Goal: Task Accomplishment & Management: Use online tool/utility

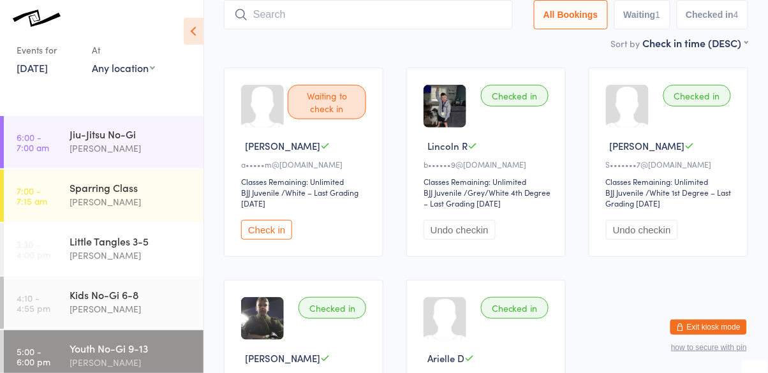
scroll to position [143, 0]
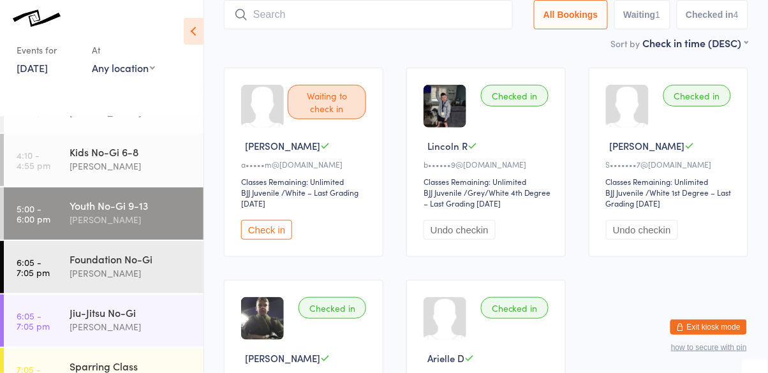
click at [340, 13] on input "search" at bounding box center [368, 14] width 289 height 29
click at [332, 14] on input "search" at bounding box center [368, 14] width 289 height 29
click at [308, 18] on input "search" at bounding box center [368, 14] width 289 height 29
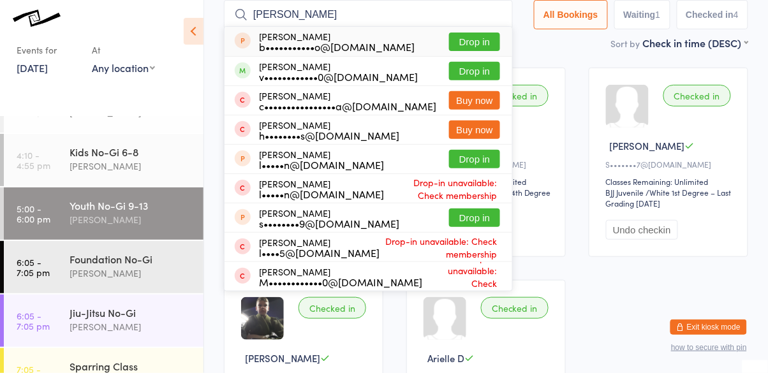
type input "[PERSON_NAME]"
click at [479, 71] on button "Drop in" at bounding box center [474, 71] width 51 height 18
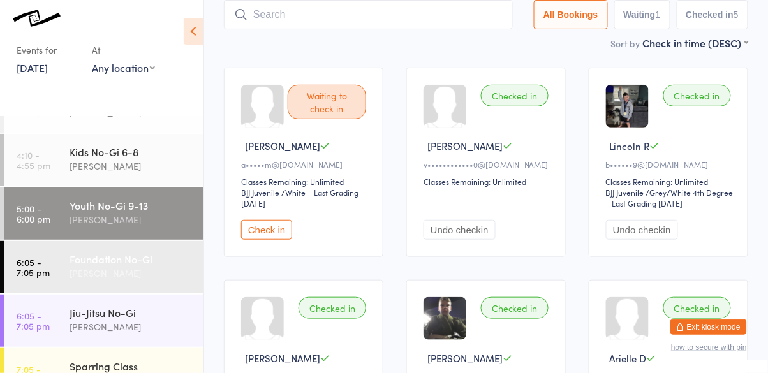
click at [95, 270] on div "[PERSON_NAME]" at bounding box center [130, 273] width 123 height 15
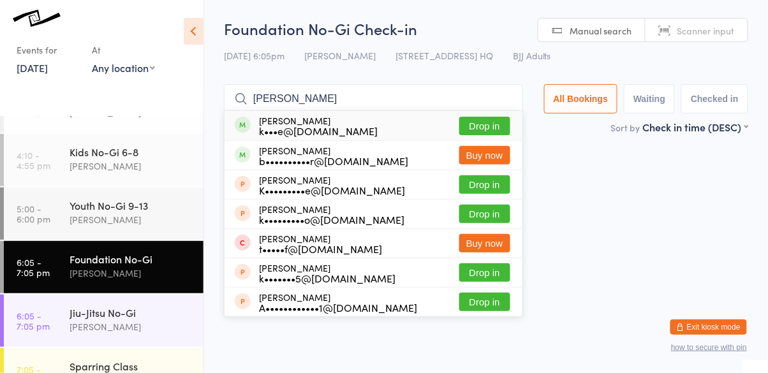
type input "[PERSON_NAME]"
click at [486, 128] on button "Drop in" at bounding box center [484, 126] width 51 height 18
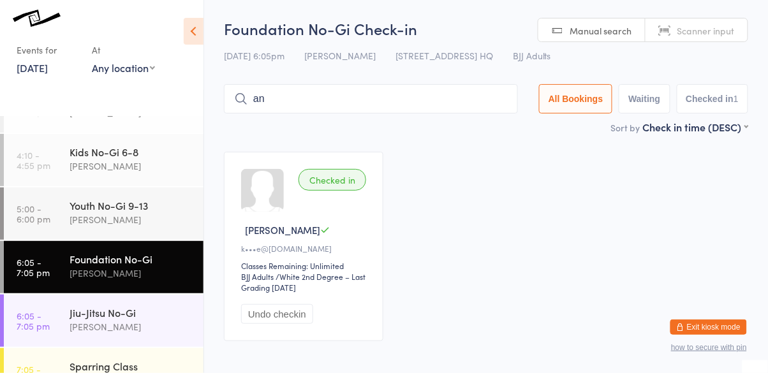
type input "a"
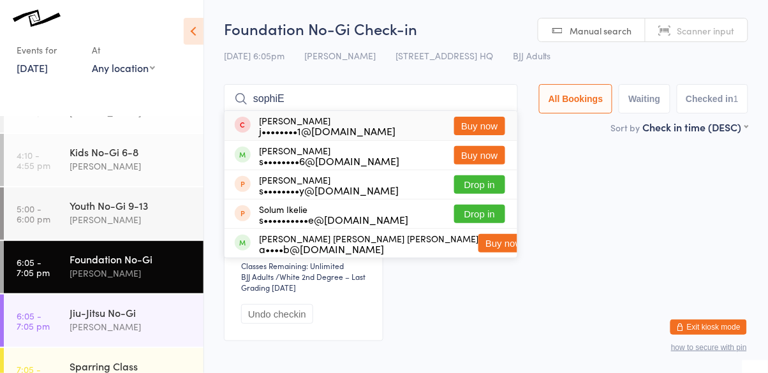
type input "sophiE"
click at [488, 164] on button "Buy now" at bounding box center [479, 155] width 51 height 18
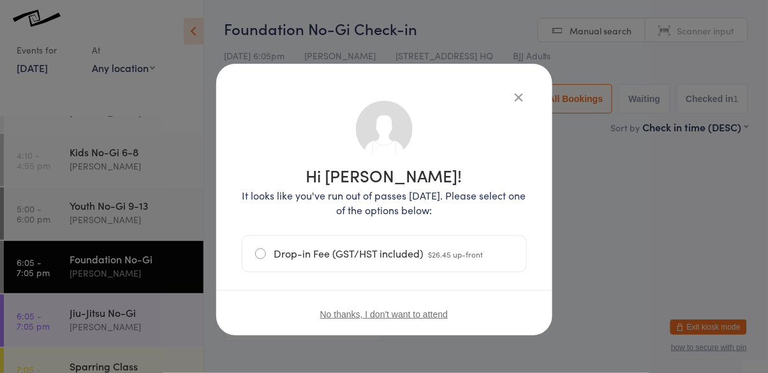
click at [518, 98] on icon "button" at bounding box center [519, 97] width 14 height 14
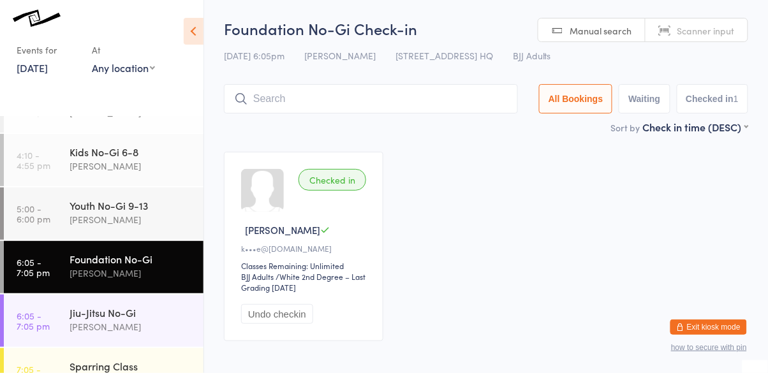
click at [375, 103] on input "search" at bounding box center [371, 98] width 294 height 29
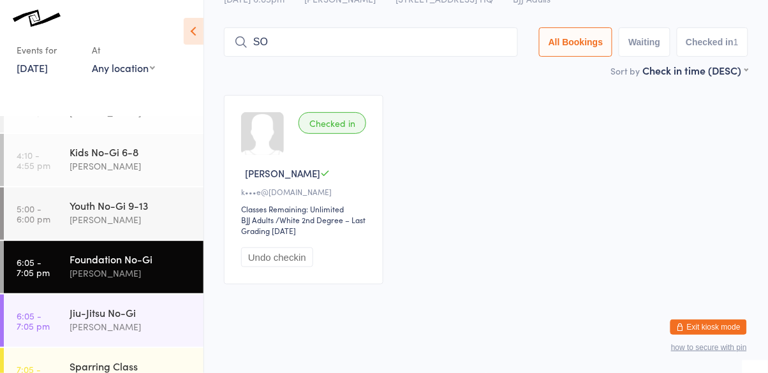
type input "S"
type input "[PERSON_NAME]"
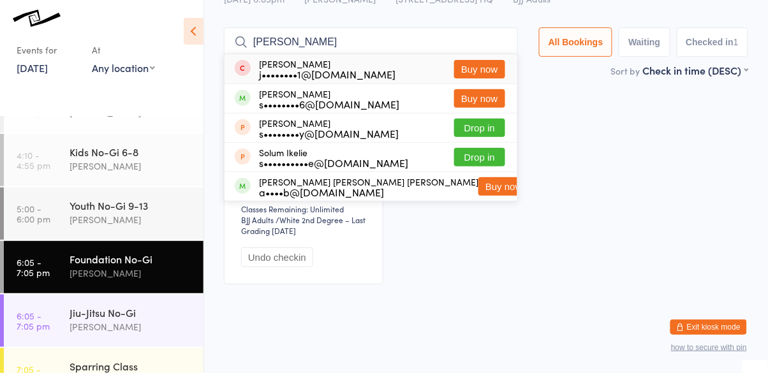
click at [508, 40] on input "[PERSON_NAME]" at bounding box center [371, 41] width 294 height 29
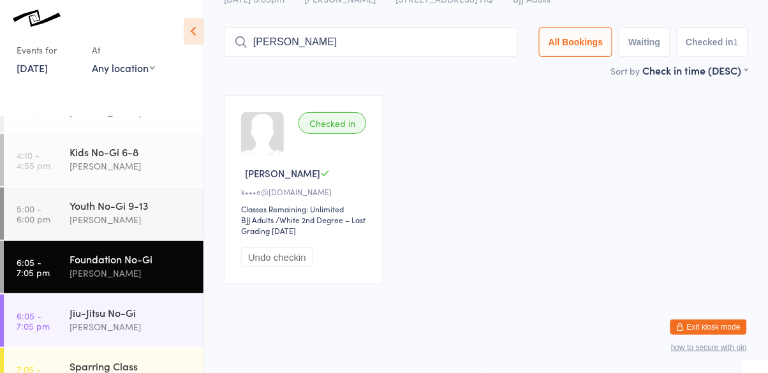
type input "[PERSON_NAME]"
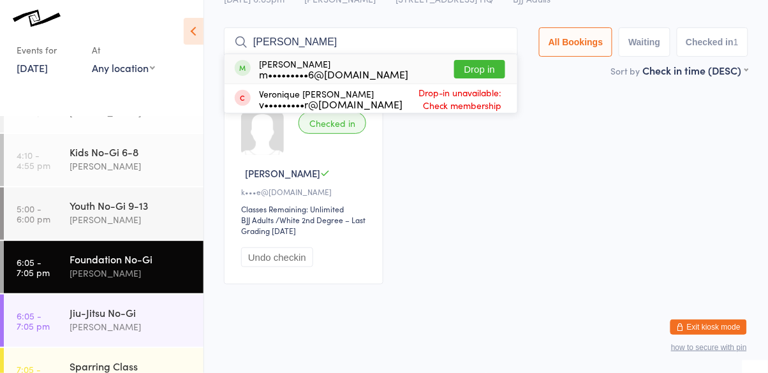
click at [492, 73] on button "Drop in" at bounding box center [479, 69] width 51 height 18
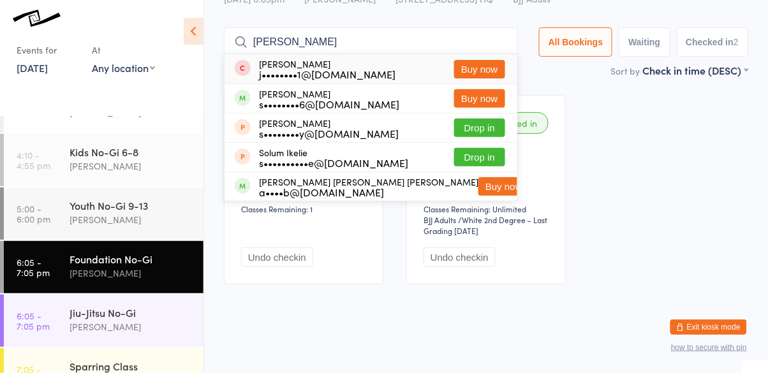
type input "[PERSON_NAME]"
click at [499, 98] on button "Buy now" at bounding box center [479, 98] width 51 height 18
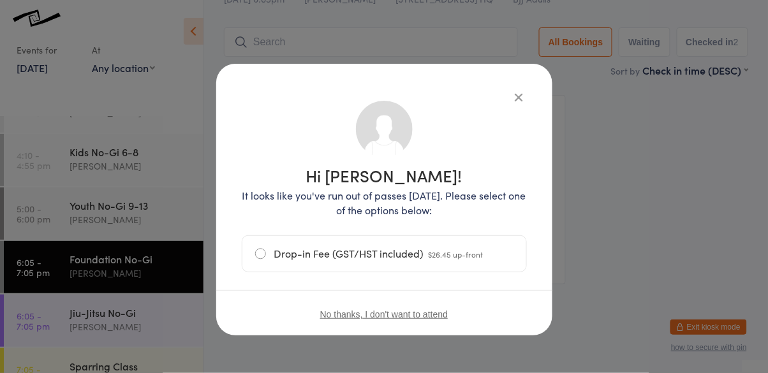
click at [414, 317] on button "No thanks, I don't want to attend" at bounding box center [384, 314] width 128 height 10
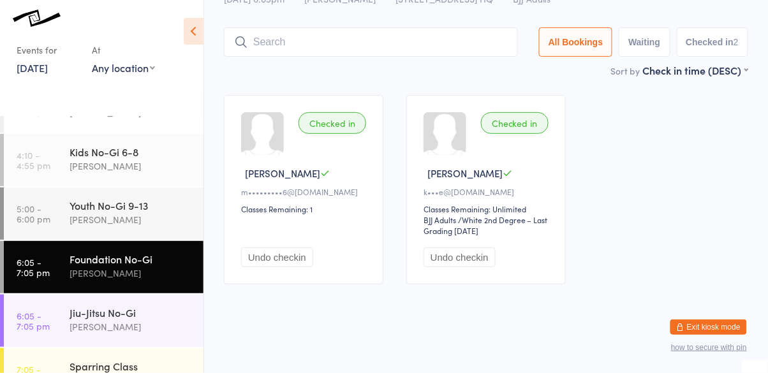
click at [429, 44] on input "search" at bounding box center [371, 41] width 294 height 29
type input "[PERSON_NAME]"
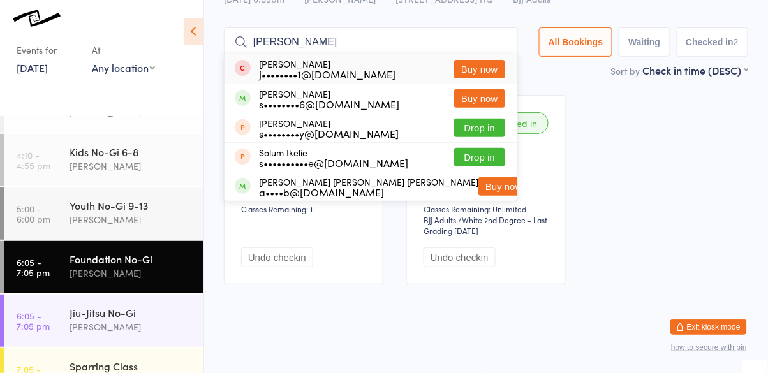
click at [507, 41] on input "[PERSON_NAME]" at bounding box center [371, 41] width 294 height 29
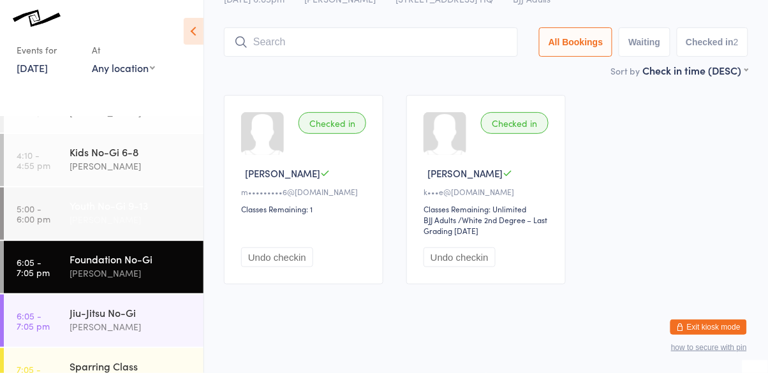
click at [105, 191] on div "Youth No-Gi 9-13 [PERSON_NAME]" at bounding box center [136, 212] width 134 height 50
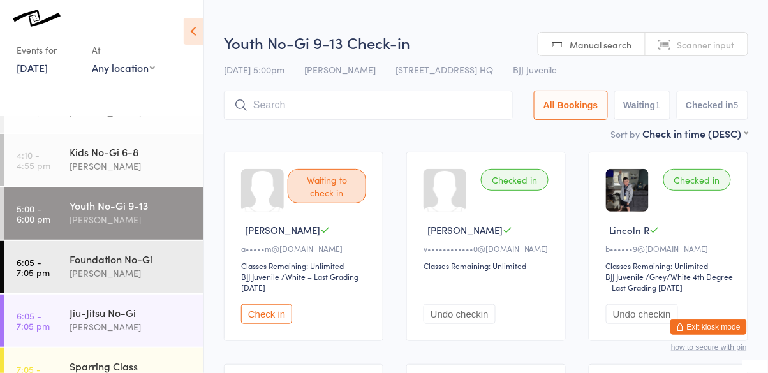
click at [286, 110] on input "search" at bounding box center [368, 105] width 289 height 29
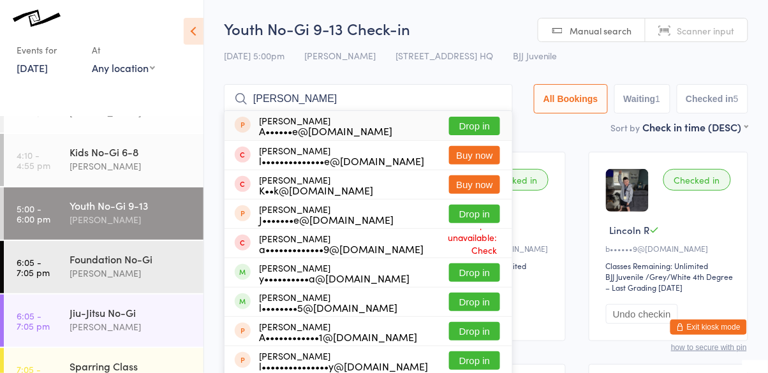
type input "[PERSON_NAME]"
click at [482, 293] on button "Drop in" at bounding box center [474, 302] width 51 height 18
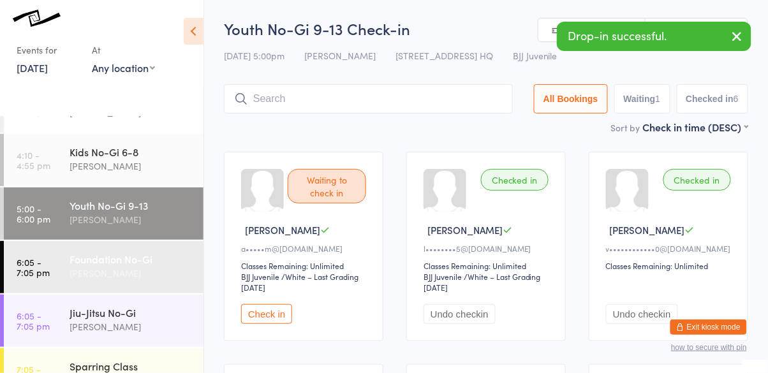
click at [106, 261] on div "Foundation No-Gi" at bounding box center [130, 259] width 123 height 14
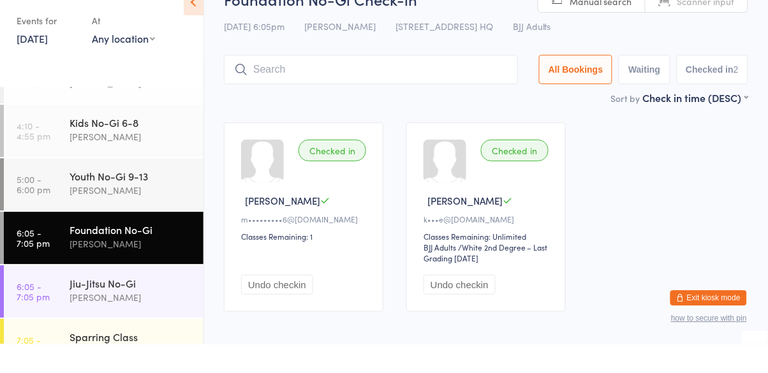
scroll to position [57, 0]
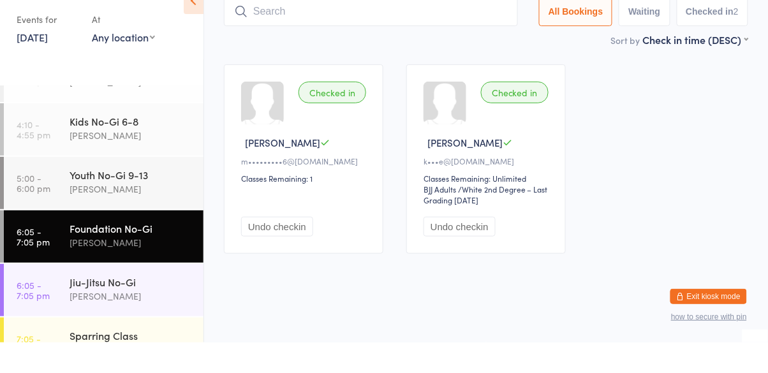
click at [69, 256] on div "Foundation No-Gi" at bounding box center [130, 259] width 123 height 14
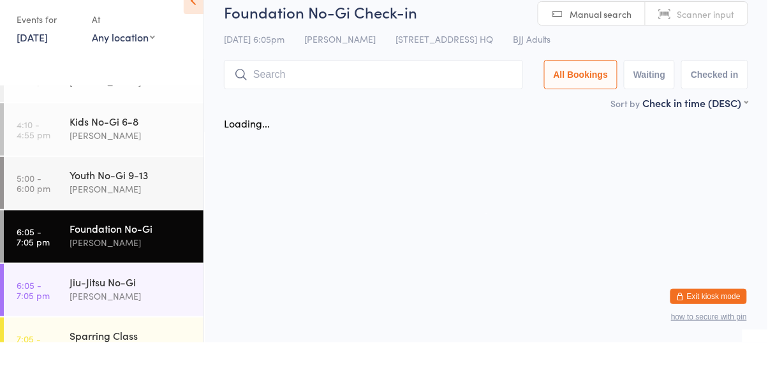
scroll to position [0, 0]
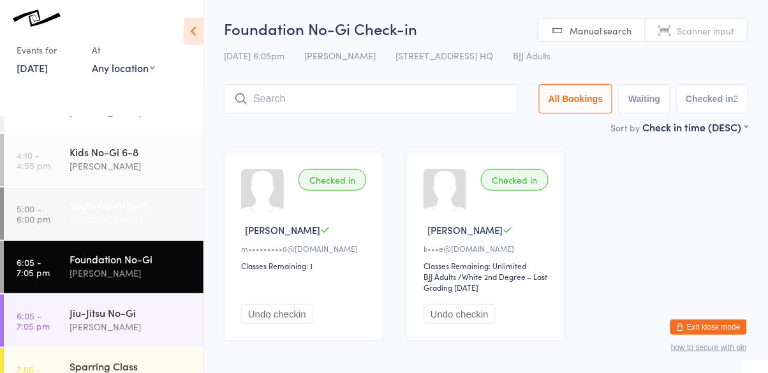
click at [72, 207] on div "Youth No-Gi 9-13" at bounding box center [130, 205] width 123 height 14
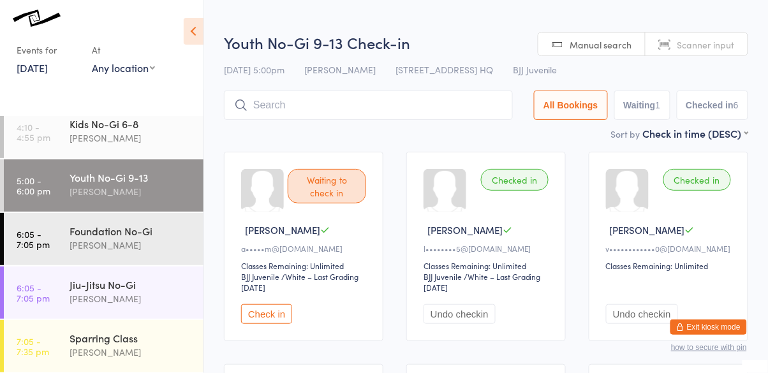
scroll to position [171, 0]
click at [94, 285] on div "Jiu-Jitsu No-Gi" at bounding box center [130, 284] width 123 height 14
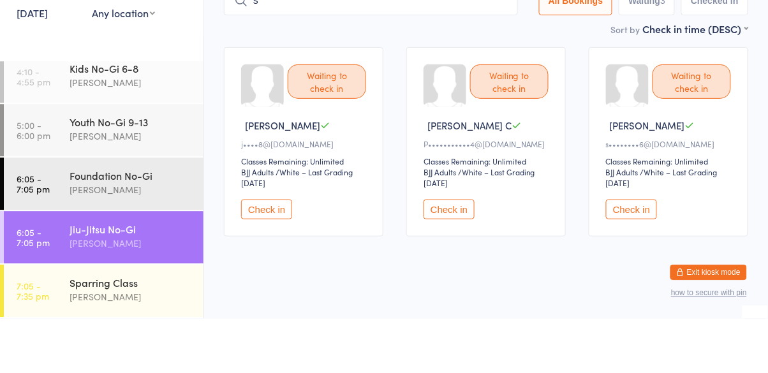
scroll to position [50, 0]
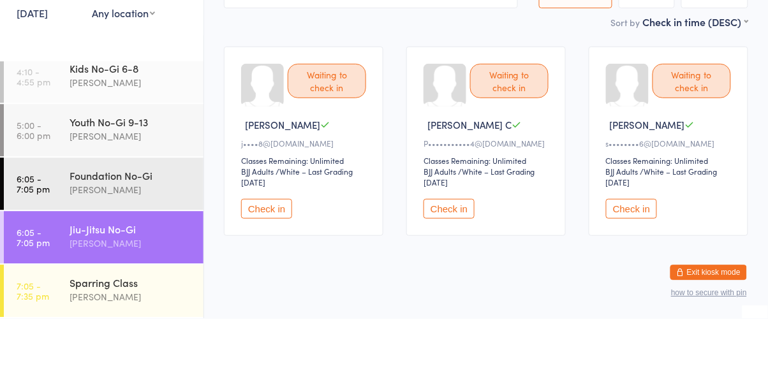
type input "s"
click at [633, 268] on button "Check in" at bounding box center [631, 264] width 51 height 20
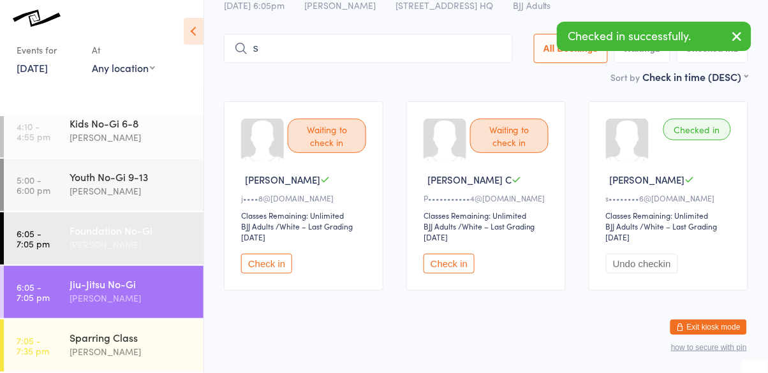
click at [47, 242] on time "6:05 - 7:05 pm" at bounding box center [33, 238] width 33 height 20
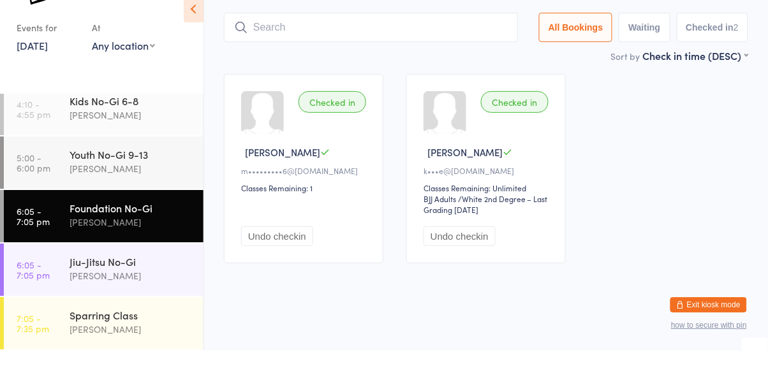
click at [267, 259] on button "Undo checkin" at bounding box center [277, 259] width 72 height 20
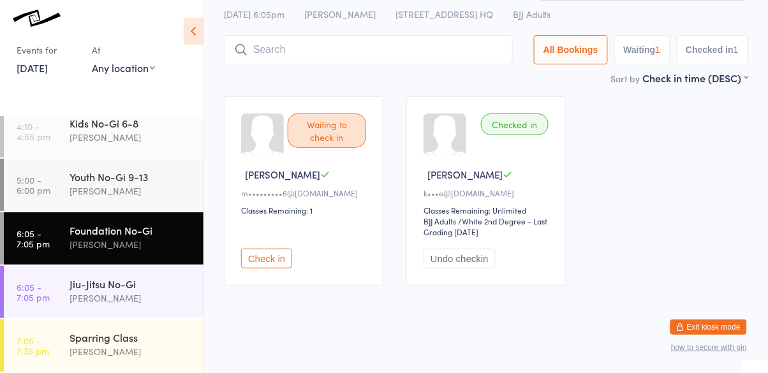
click at [463, 261] on button "Undo checkin" at bounding box center [459, 259] width 72 height 20
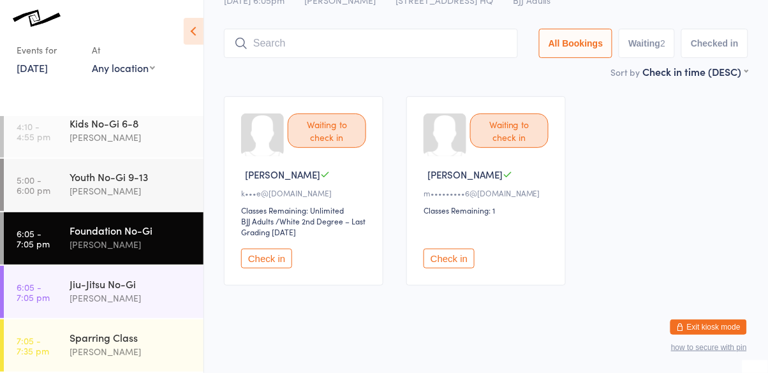
click at [279, 40] on input "search" at bounding box center [371, 43] width 294 height 29
click at [414, 47] on input "search" at bounding box center [371, 41] width 294 height 29
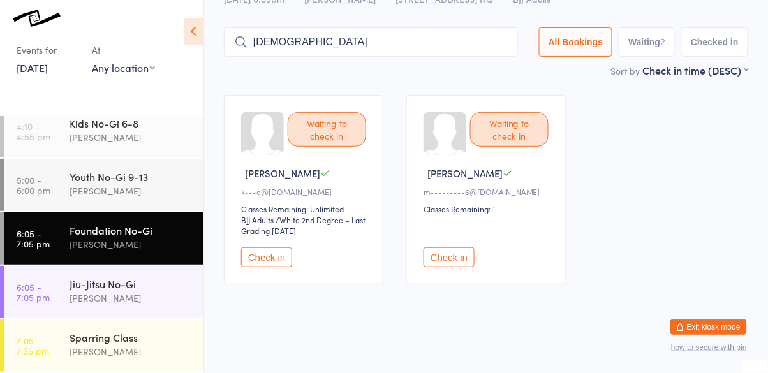
type input "[DEMOGRAPHIC_DATA]"
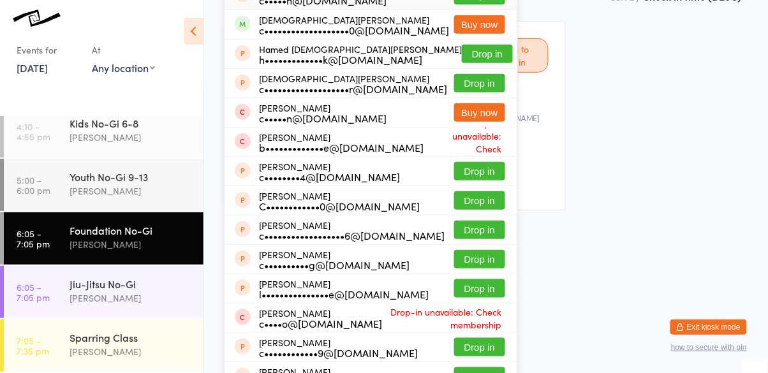
scroll to position [0, 0]
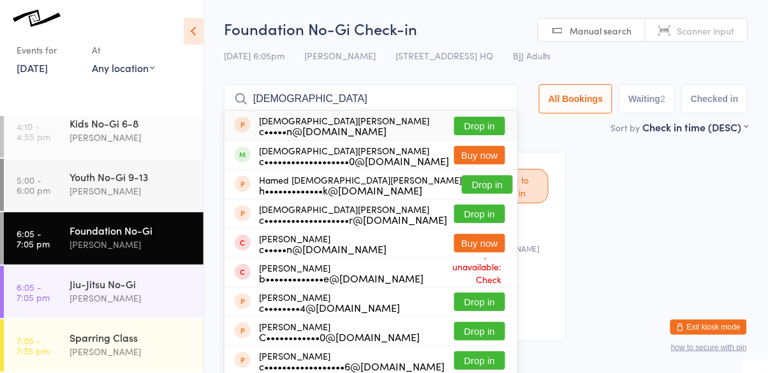
click at [300, 156] on div "c•••••••••••••••••••0@[DOMAIN_NAME]" at bounding box center [354, 161] width 190 height 10
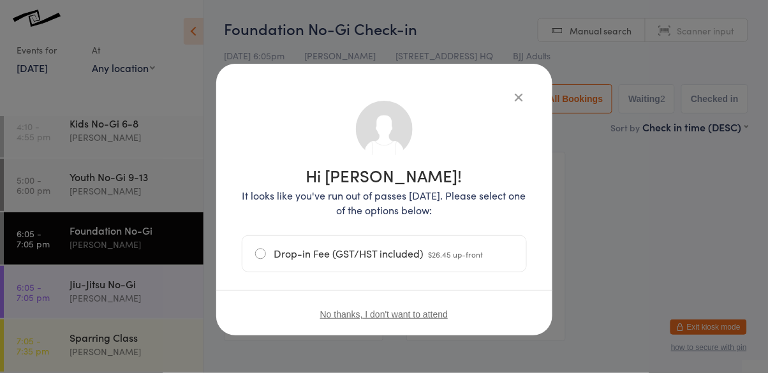
click at [518, 95] on icon "button" at bounding box center [519, 97] width 14 height 14
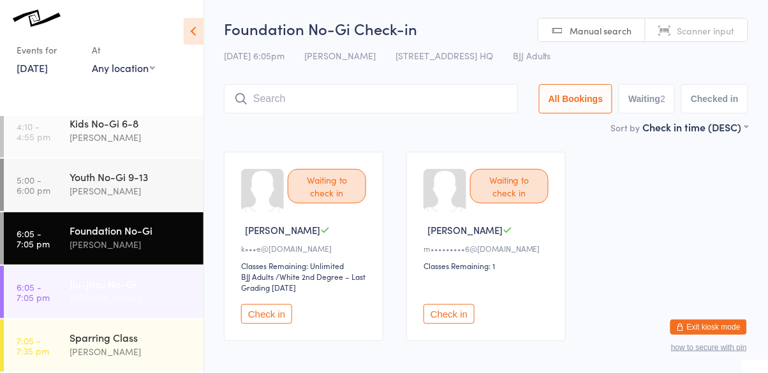
click at [119, 294] on div "[PERSON_NAME]" at bounding box center [130, 298] width 123 height 15
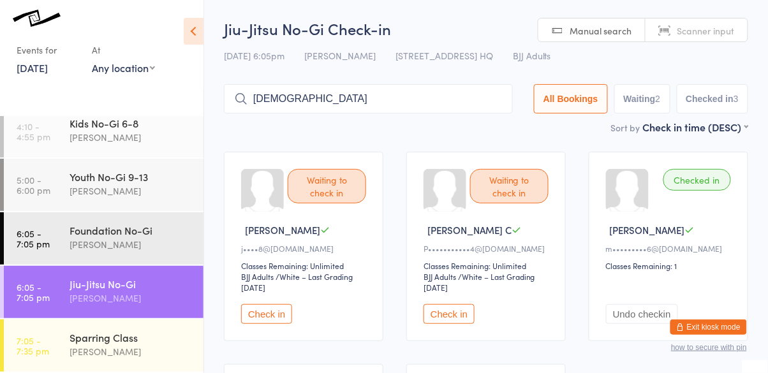
type input "[DEMOGRAPHIC_DATA]"
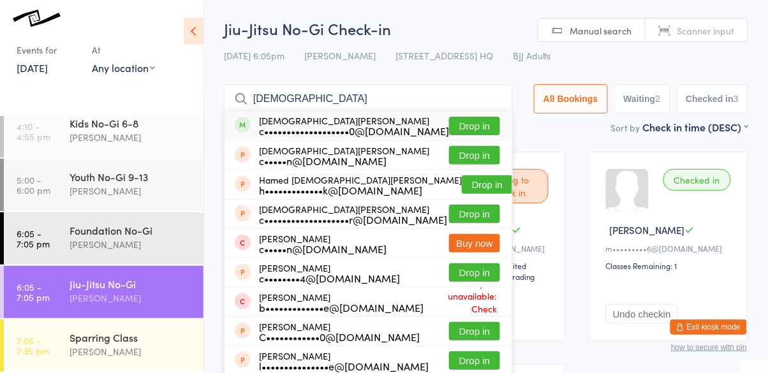
click at [470, 129] on button "Drop in" at bounding box center [474, 126] width 51 height 18
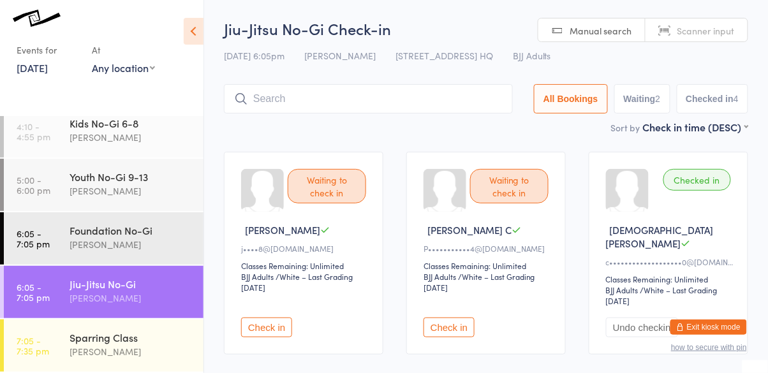
click at [129, 291] on div "[PERSON_NAME]" at bounding box center [130, 298] width 123 height 15
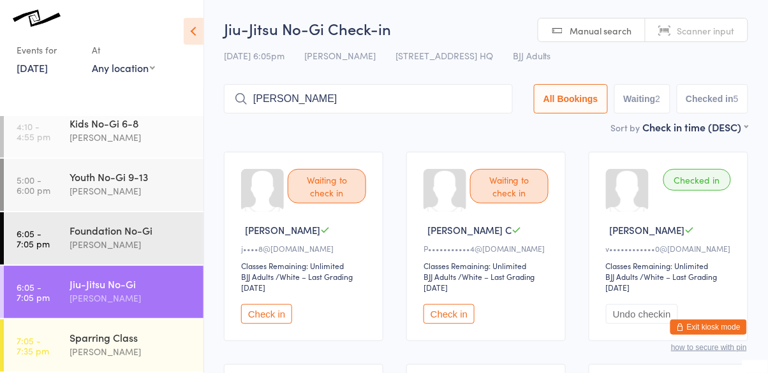
type input "[PERSON_NAME]"
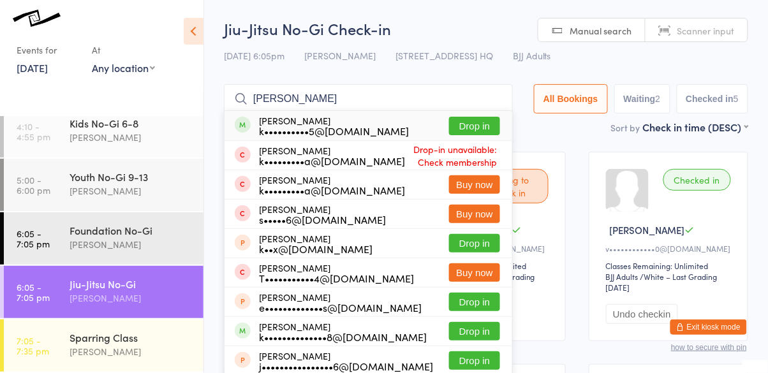
click at [476, 129] on button "Drop in" at bounding box center [474, 126] width 51 height 18
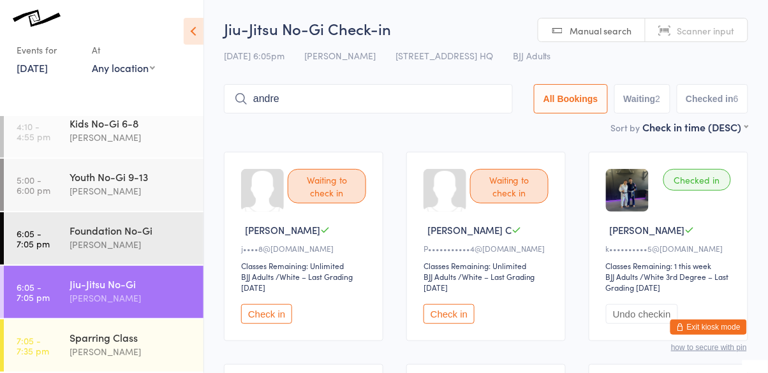
click at [455, 94] on input "andre" at bounding box center [368, 98] width 289 height 29
click at [386, 77] on div "Jiu-Jitsu No-Gi Check-in [DATE] 6:05pm [PERSON_NAME][GEOGRAPHIC_DATA][STREET_AD…" at bounding box center [486, 69] width 524 height 102
click at [405, 94] on input "andre" at bounding box center [368, 98] width 289 height 29
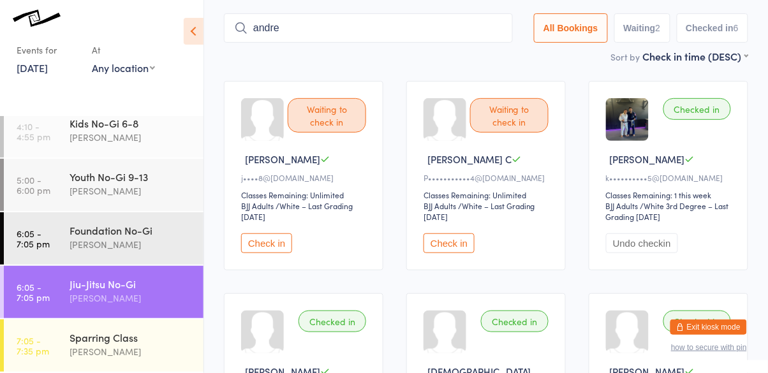
scroll to position [85, 0]
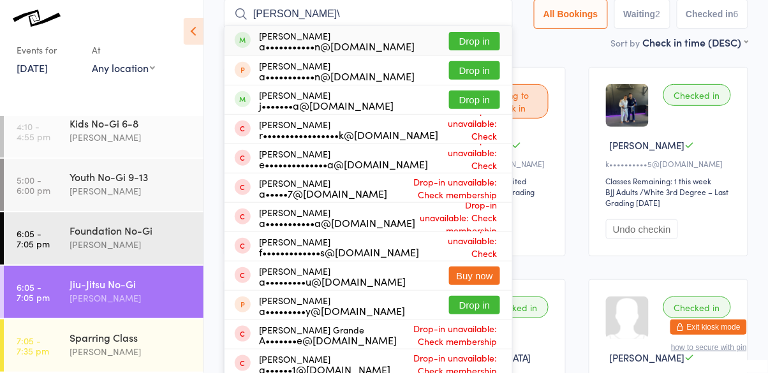
type input "[PERSON_NAME]\"
click at [479, 36] on button "Drop in" at bounding box center [474, 41] width 51 height 18
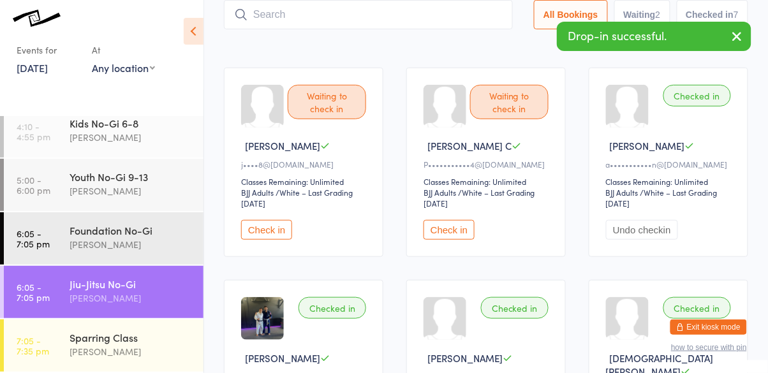
click at [334, 20] on input "search" at bounding box center [368, 14] width 289 height 29
type input "[PERSON_NAME]"
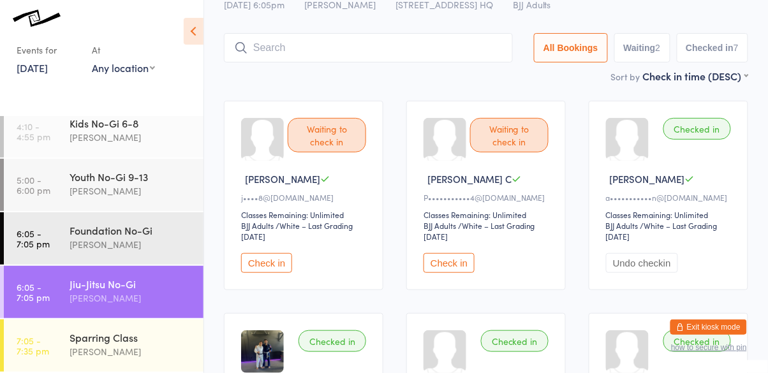
scroll to position [0, 0]
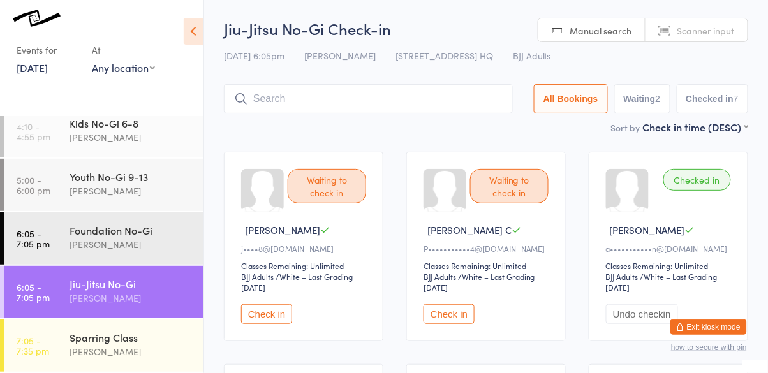
click at [451, 87] on input "search" at bounding box center [368, 98] width 289 height 29
click at [437, 103] on input "search" at bounding box center [368, 98] width 289 height 29
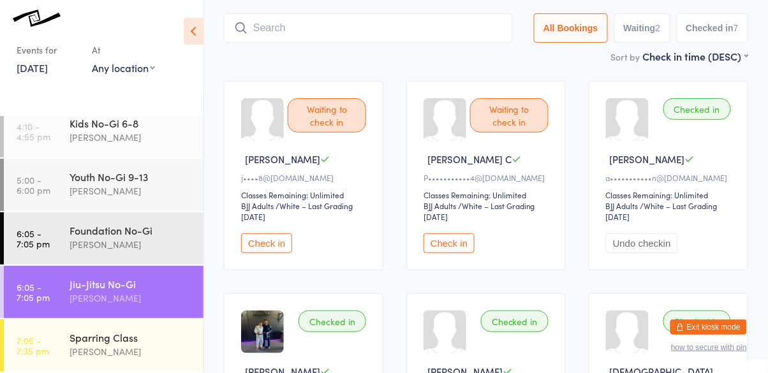
scroll to position [85, 0]
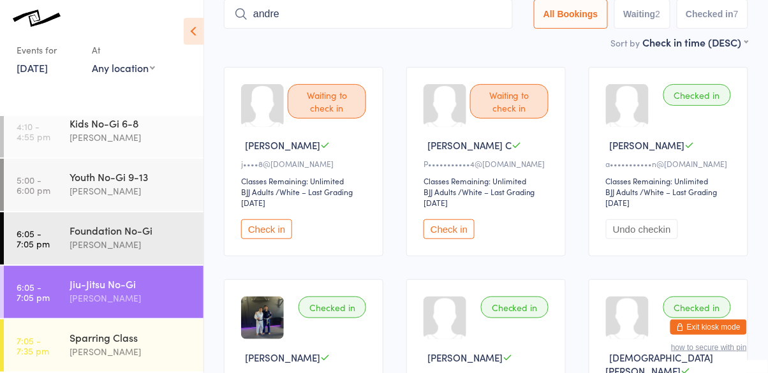
type input "andre"
click at [300, 20] on input "andre" at bounding box center [368, 13] width 289 height 29
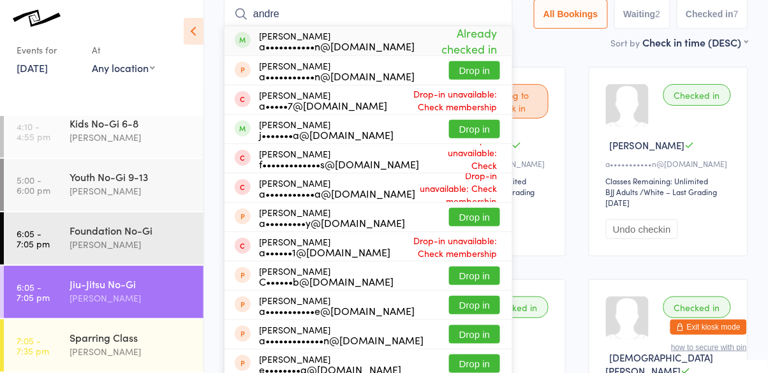
click at [500, 13] on input "andre" at bounding box center [368, 13] width 289 height 29
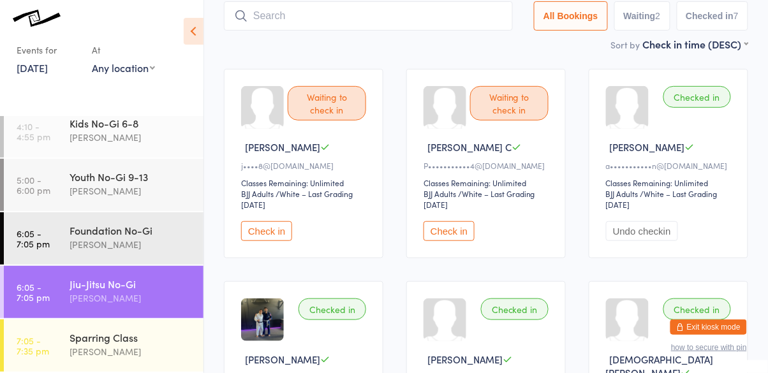
scroll to position [82, 0]
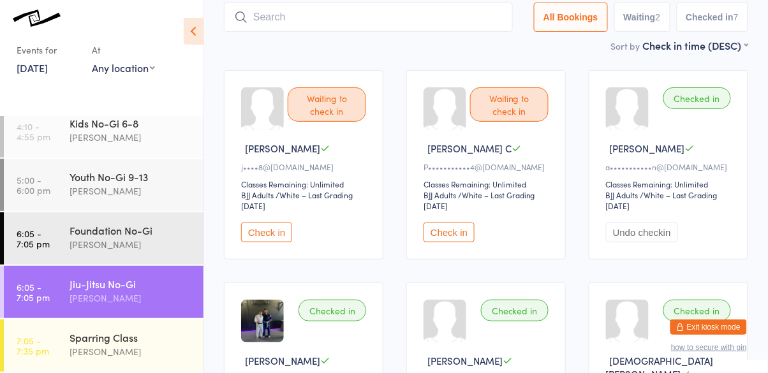
click at [274, 231] on button "Check in" at bounding box center [266, 232] width 51 height 20
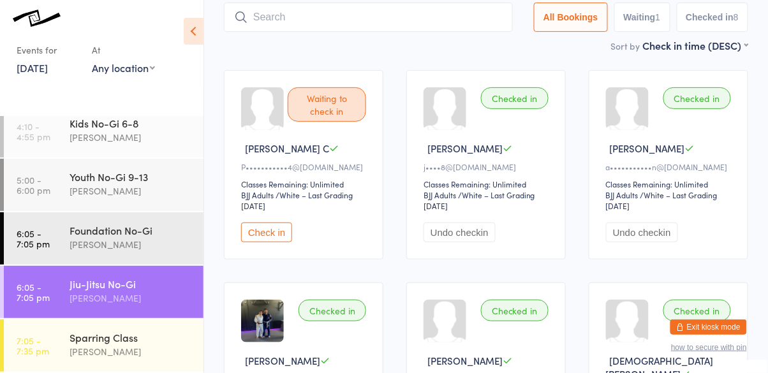
click at [36, 66] on link "[DATE]" at bounding box center [32, 68] width 31 height 14
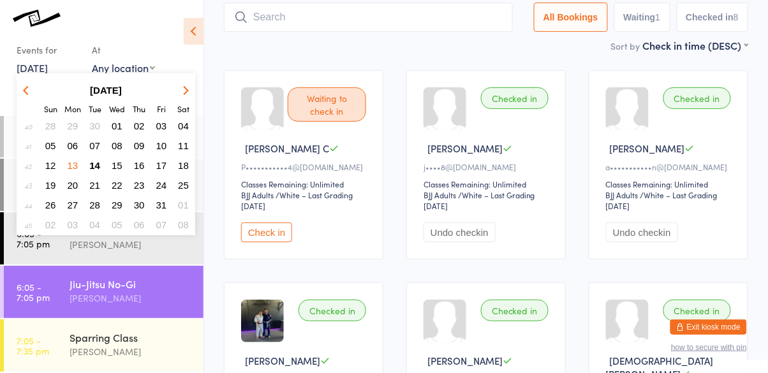
click at [182, 161] on span "18" at bounding box center [183, 165] width 11 height 11
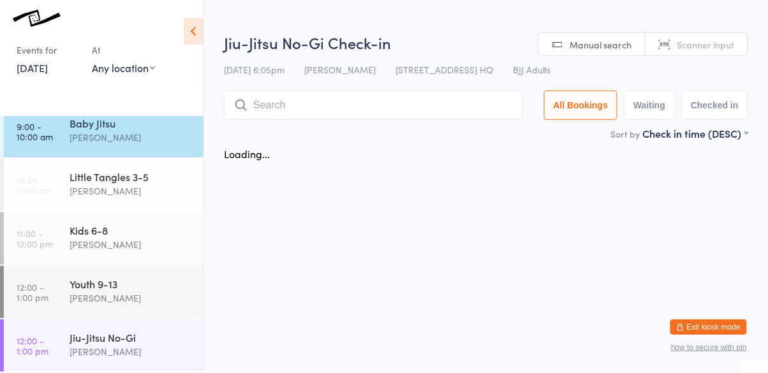
scroll to position [11, 0]
